Goal: Complete application form

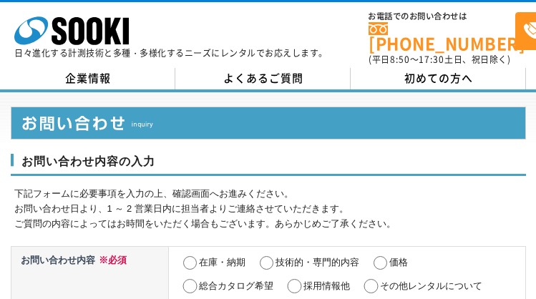
select select "13"
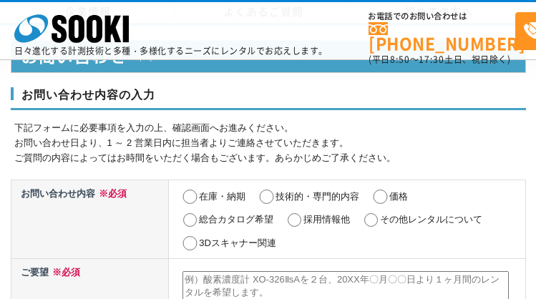
scroll to position [705, 0]
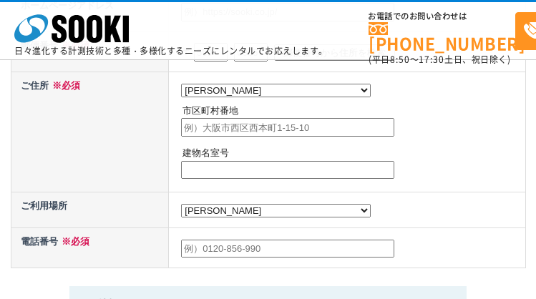
radio input "true"
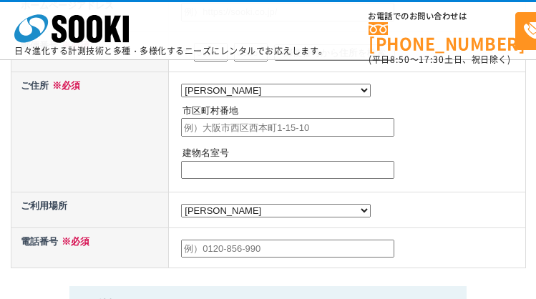
radio input "true"
type input "株式会社シンカ"
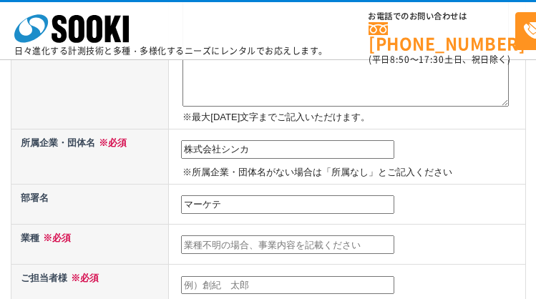
type input "マーケティング部"
type input "―"
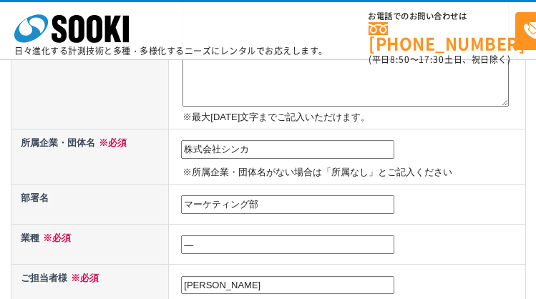
type input "[PERSON_NAME]"
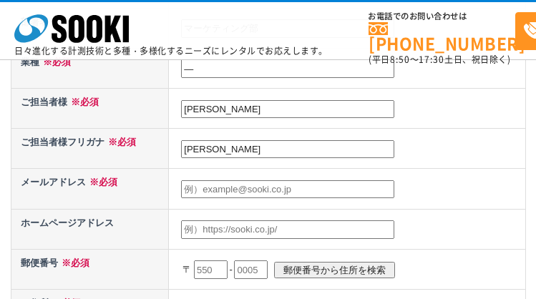
type input "[PERSON_NAME]"
type input "[DOMAIN_NAME][EMAIL_ADDRESS][DOMAIN_NAME]"
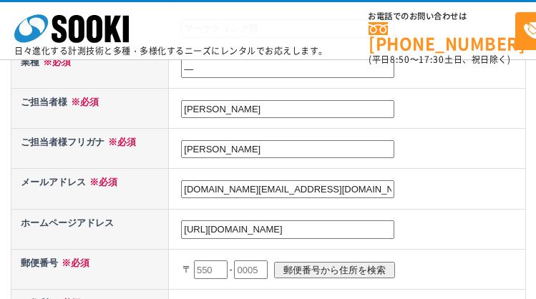
type input "[URL][DOMAIN_NAME]"
type input "101"
type input "[DATE]"
type input "0056"
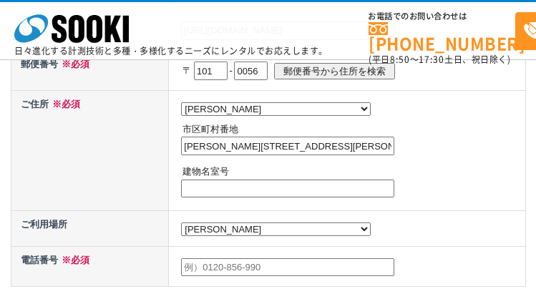
type input "[PERSON_NAME][STREET_ADDRESS][PERSON_NAME]"
type input "―"
type input "08092820123"
type textarea ""loremips。 DolOrsitametconsecteturadip。 eli、seddoeiusmodtemporincididun。 utlabo…"
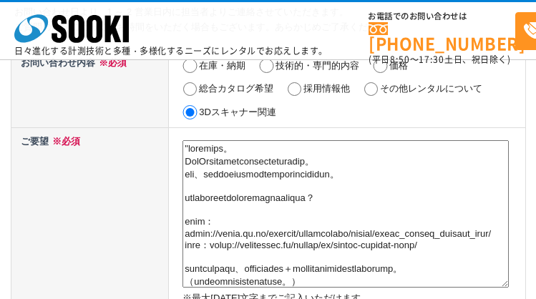
scroll to position [256, 0]
